Goal: Communication & Community: Answer question/provide support

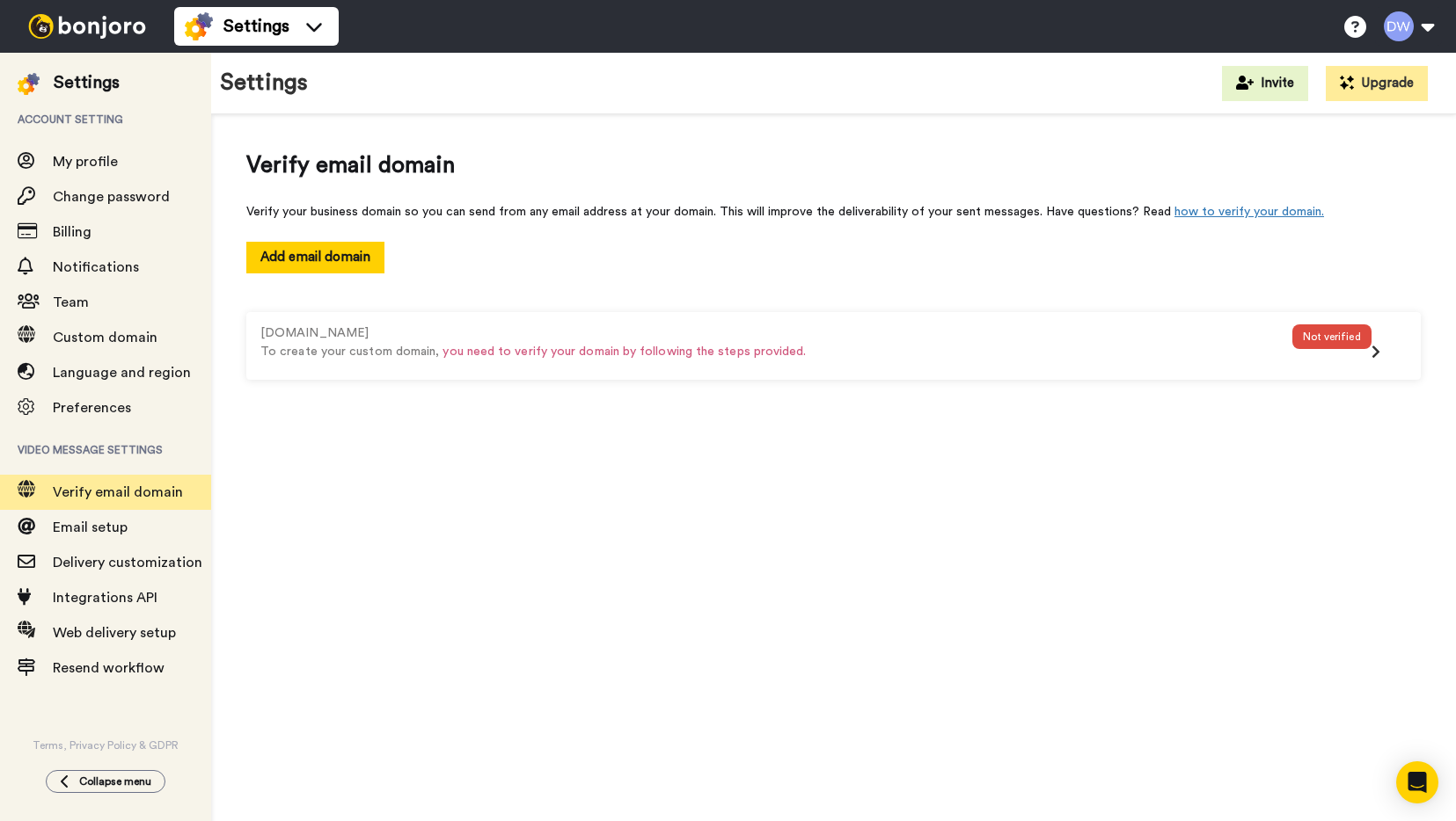
click at [51, 21] on img at bounding box center [86, 26] width 132 height 25
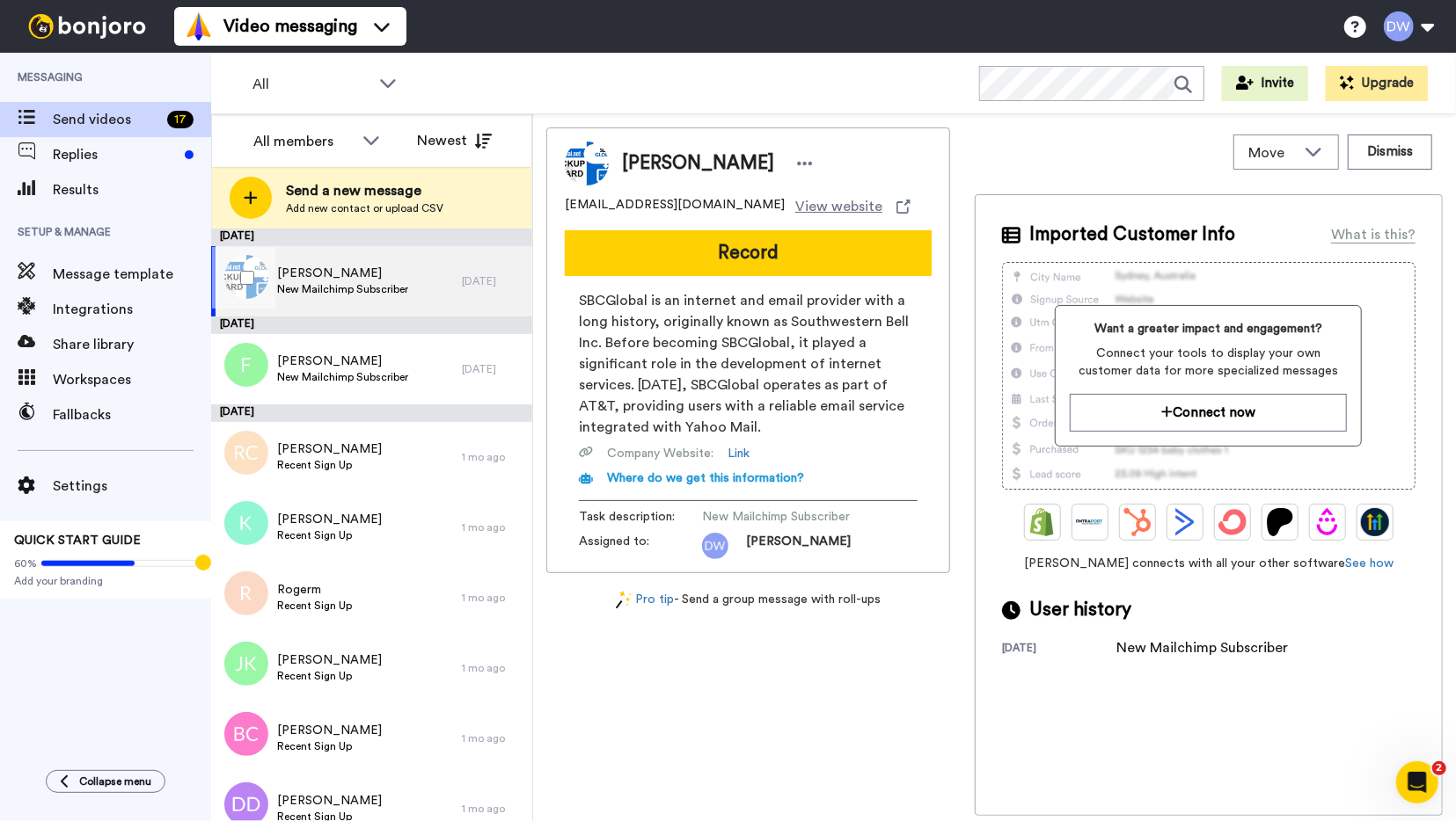
click at [396, 257] on div "Becky Sugg New Mailchimp Subscriber" at bounding box center [336, 282] width 251 height 71
click at [139, 150] on span "Replies" at bounding box center [115, 154] width 125 height 21
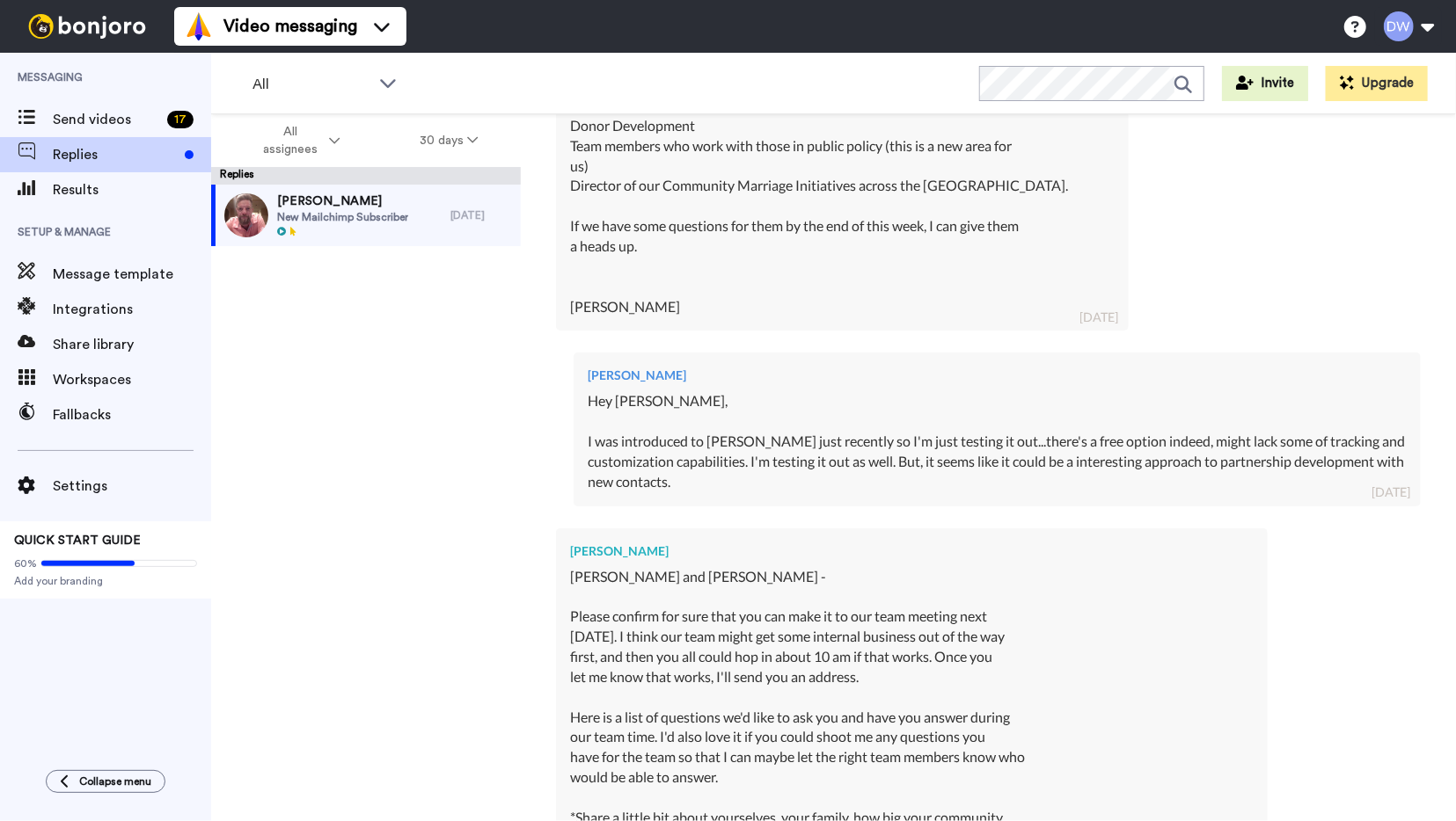
scroll to position [985, 0]
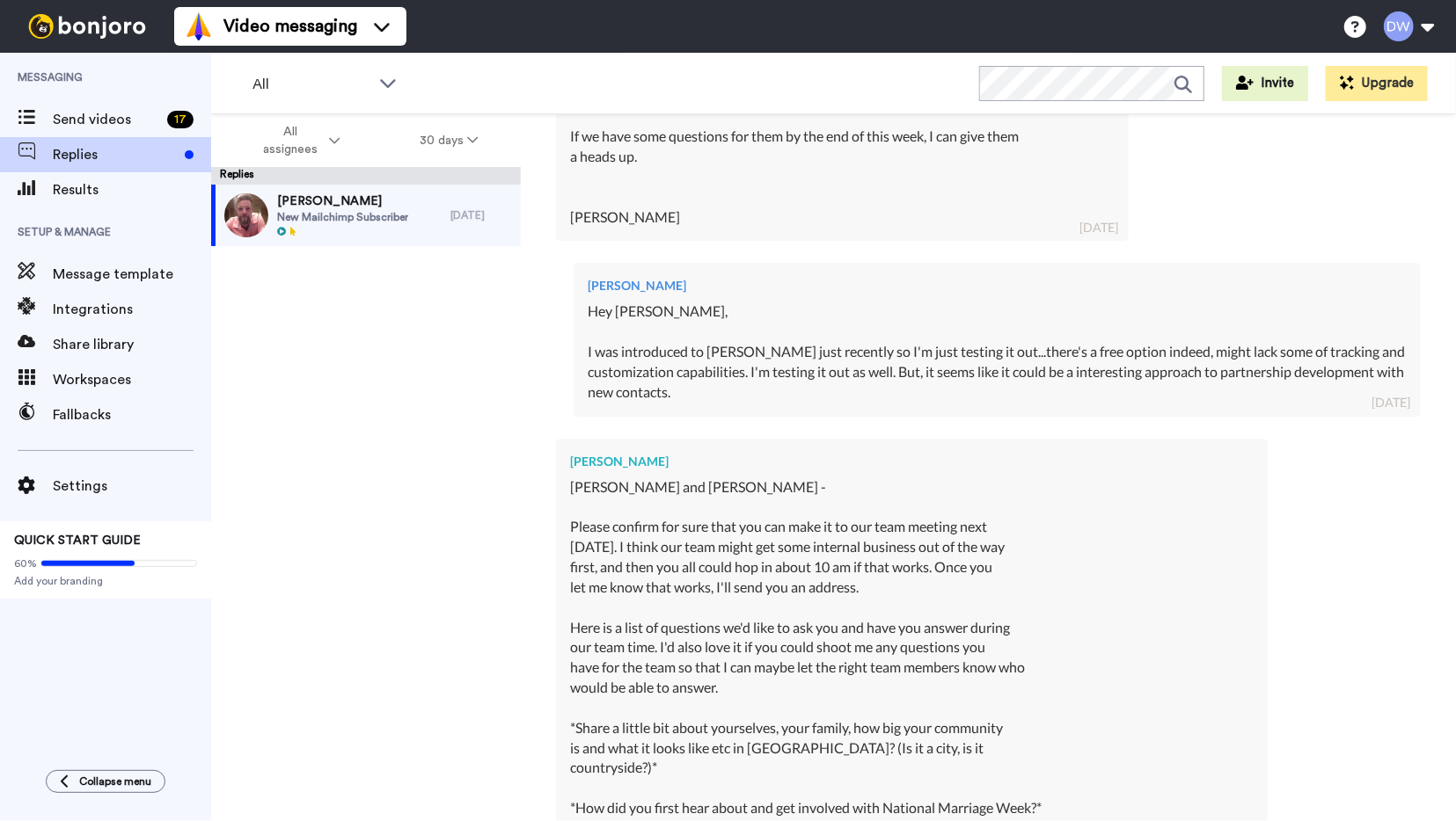
type textarea "x"
